Goal: Check status: Check status

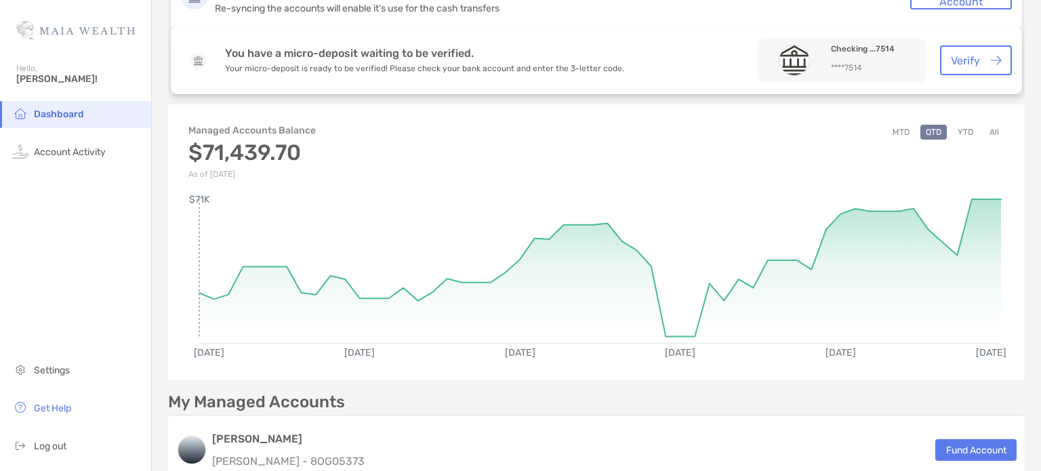
scroll to position [94, 0]
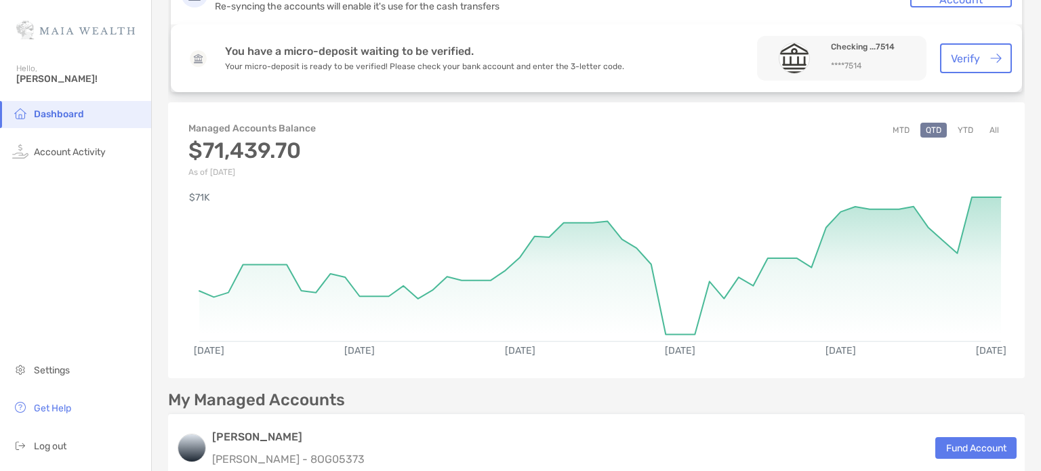
click at [984, 130] on button "All" at bounding box center [994, 130] width 20 height 15
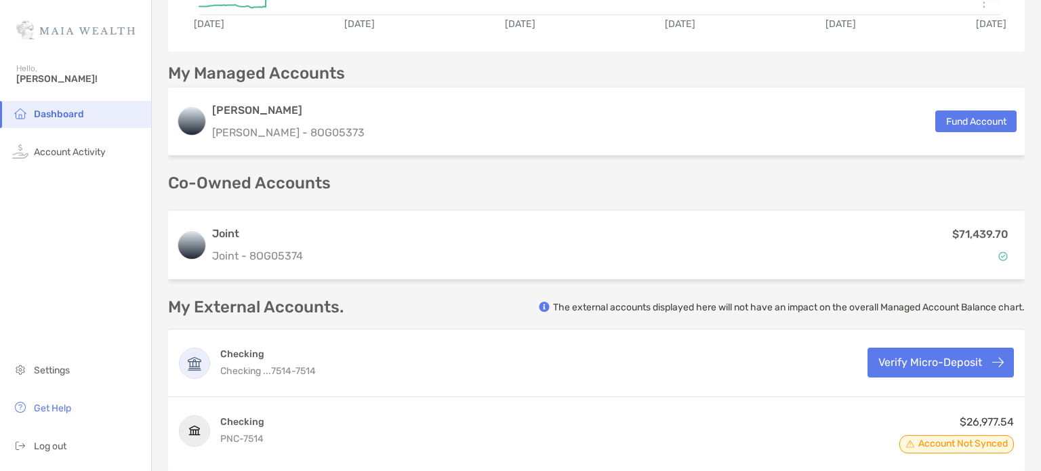
scroll to position [484, 0]
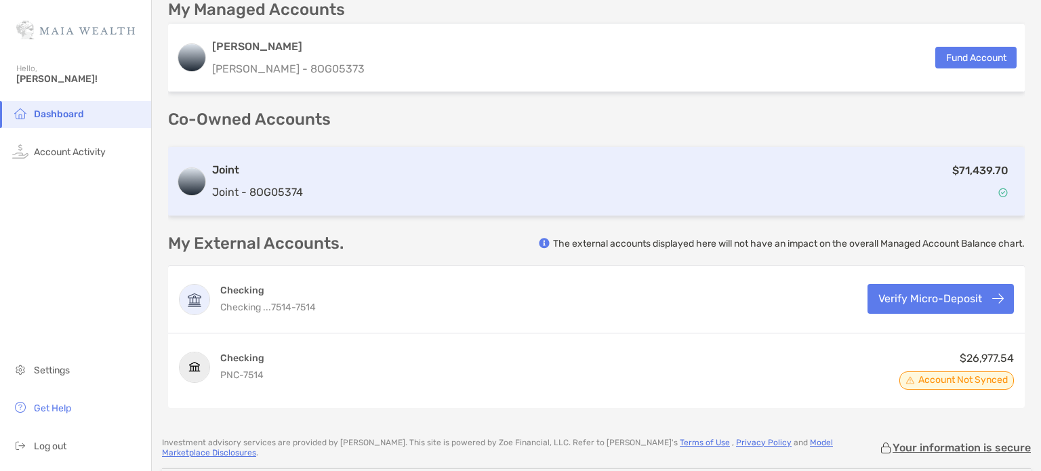
click at [921, 197] on div "$71,439.70" at bounding box center [662, 181] width 708 height 39
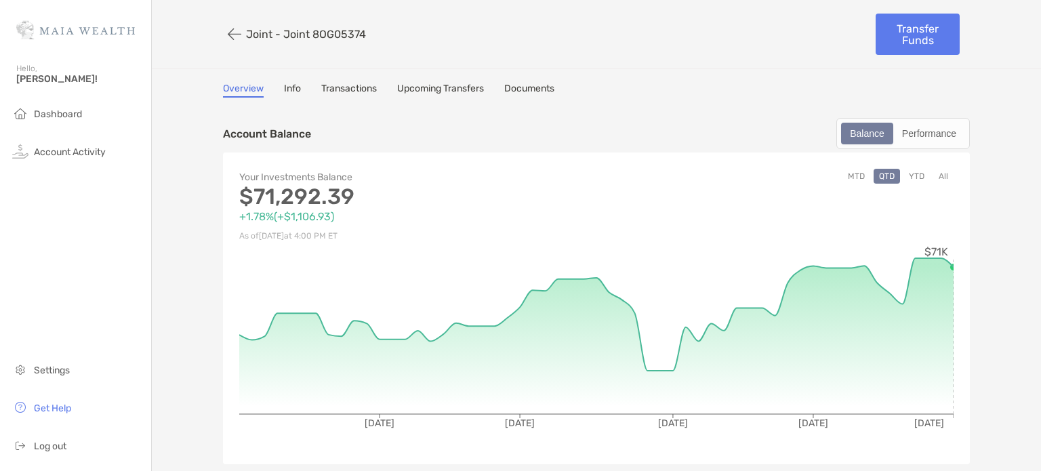
click at [940, 178] on button "All" at bounding box center [944, 176] width 20 height 15
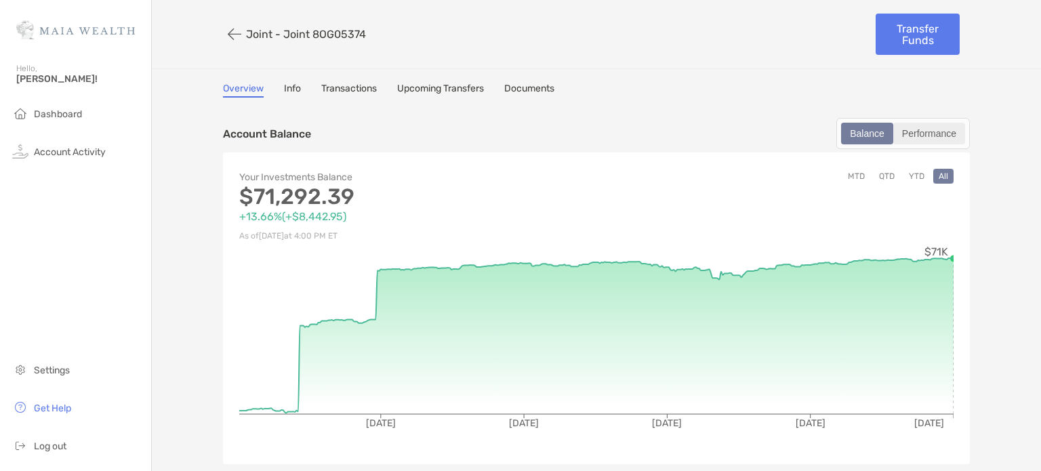
click at [904, 138] on div "Performance" at bounding box center [929, 133] width 69 height 19
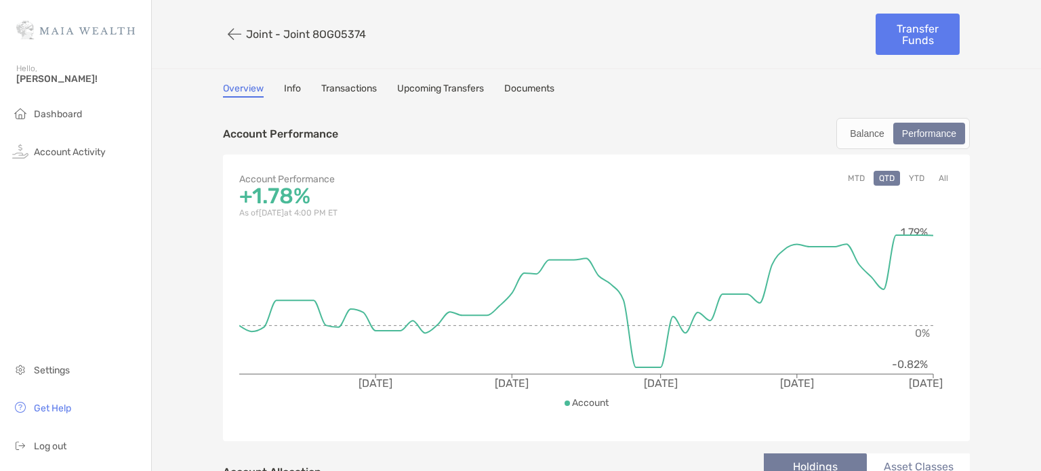
click at [935, 180] on button "All" at bounding box center [944, 178] width 20 height 15
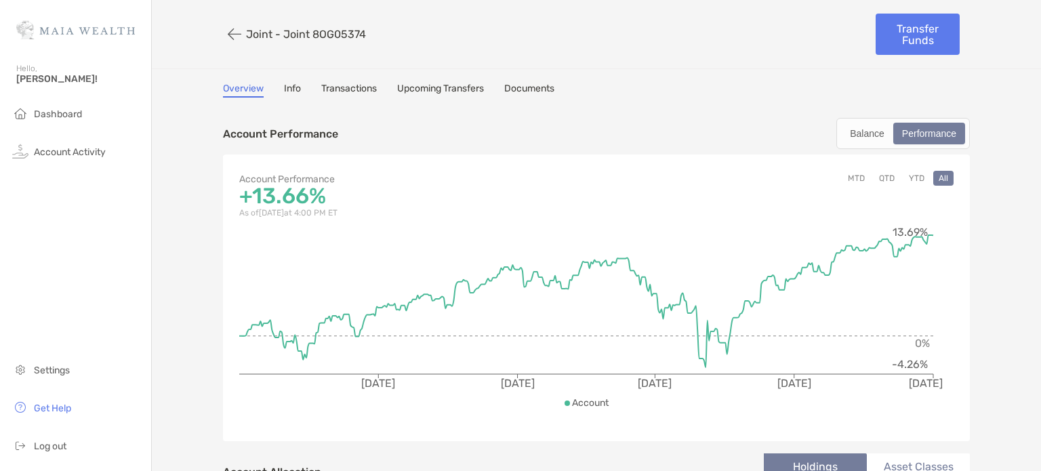
click at [957, 232] on div "Account Performance +13.66% As of [DATE] 4:00 PM ET MTD QTD YTD All [DATE] [DAT…" at bounding box center [596, 298] width 747 height 287
click at [65, 116] on span "Dashboard" at bounding box center [58, 114] width 48 height 12
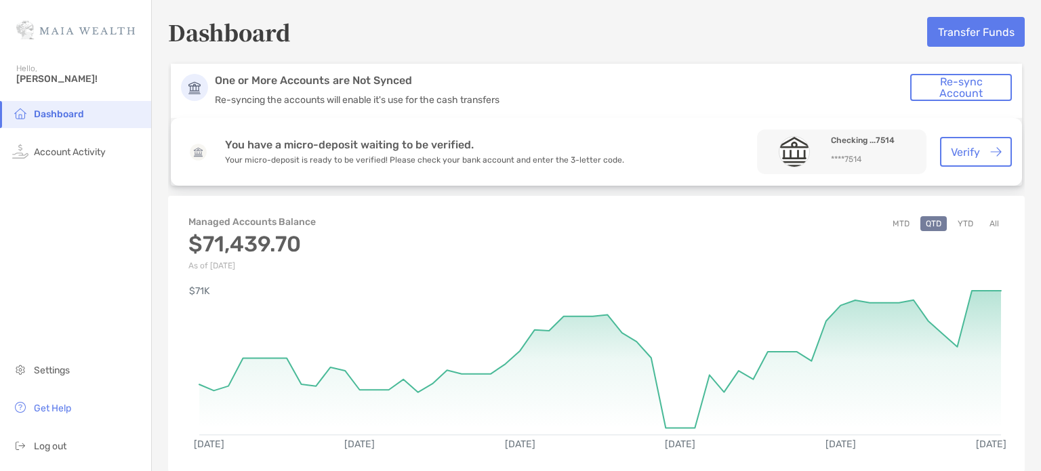
click at [984, 228] on button "All" at bounding box center [994, 223] width 20 height 15
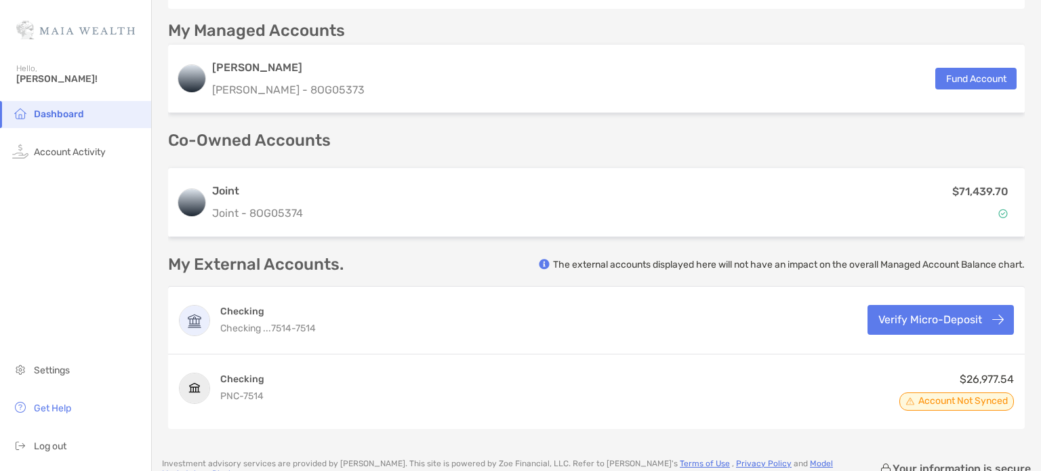
scroll to position [463, 0]
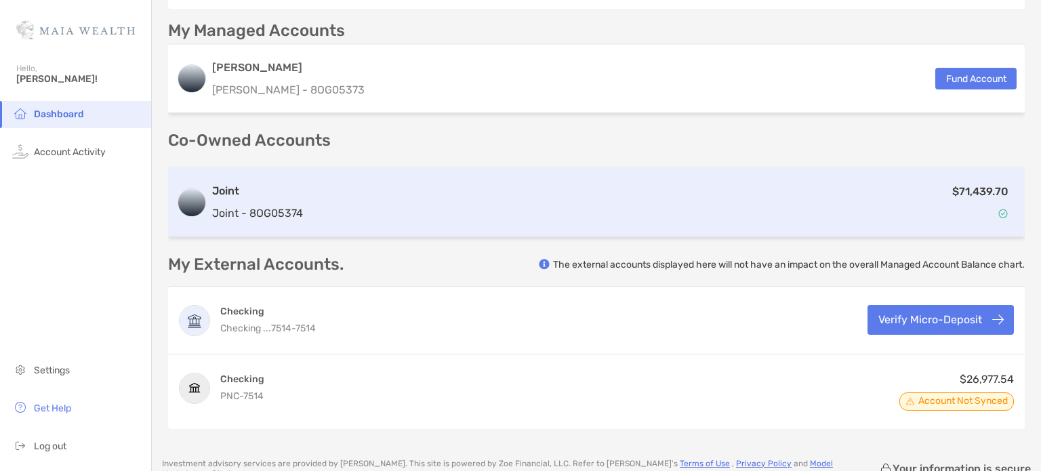
click at [767, 229] on div "Joint Joint - 8OG05374 $71,439.70" at bounding box center [596, 202] width 857 height 69
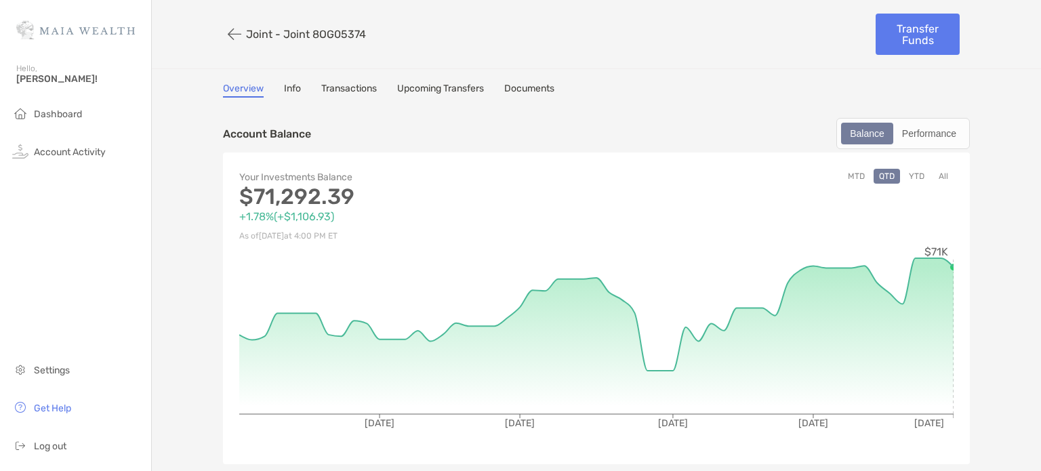
click at [941, 170] on button "All" at bounding box center [944, 176] width 20 height 15
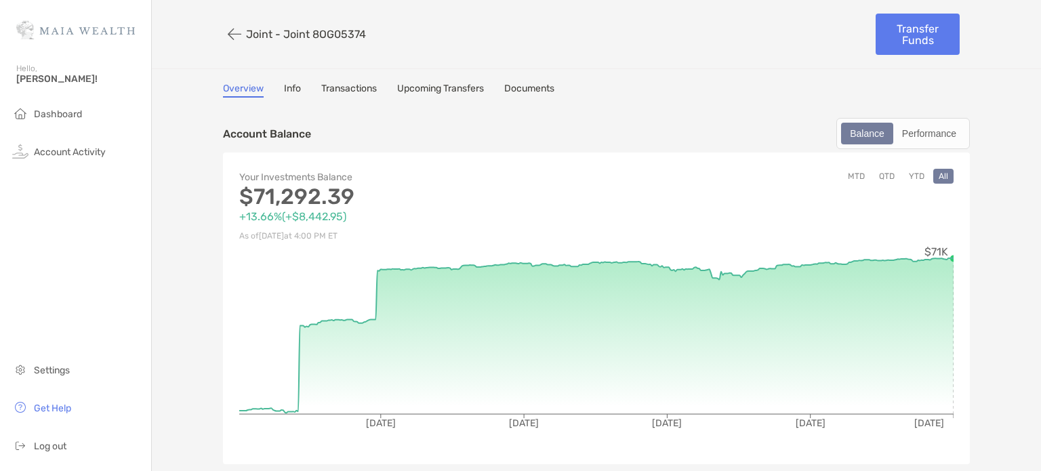
click at [913, 171] on button "YTD" at bounding box center [917, 176] width 26 height 15
